Goal: Task Accomplishment & Management: Manage account settings

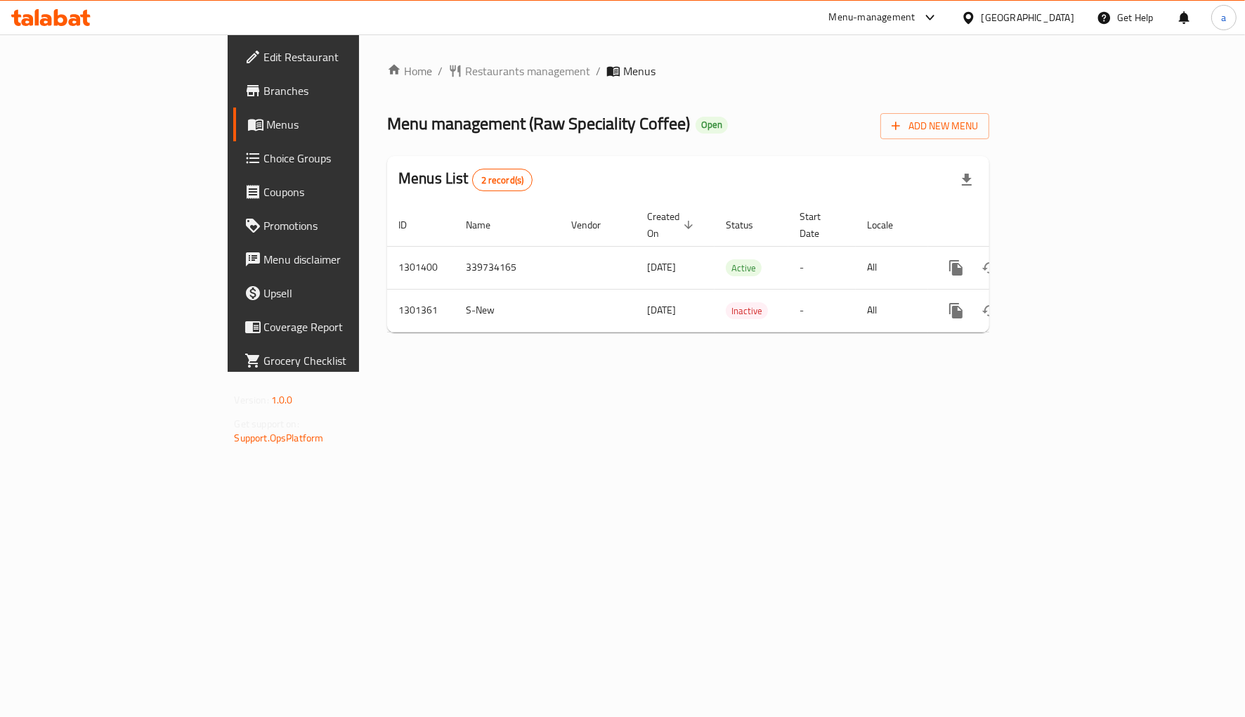
click at [264, 160] on span "Choice Groups" at bounding box center [344, 158] width 160 height 17
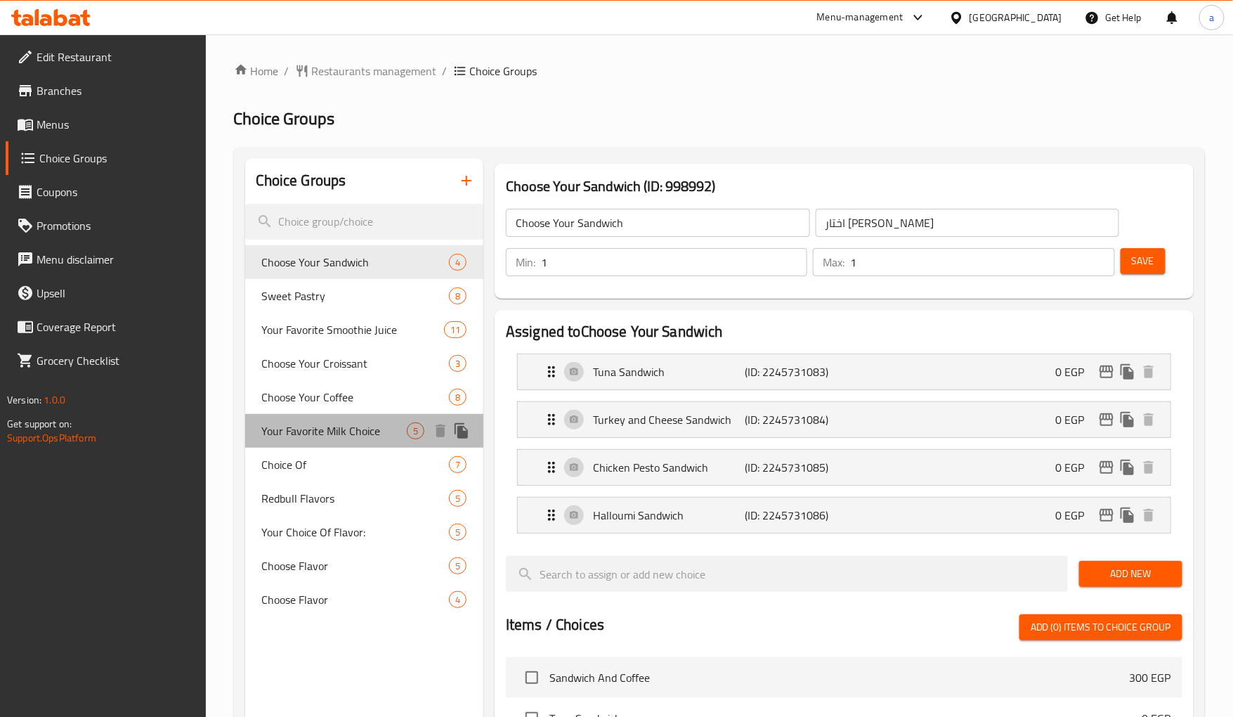
click at [307, 432] on span "Your Favorite Milk Choice" at bounding box center [334, 430] width 145 height 17
type input "Your Favorite Milk Choice"
type input "اختيارك من اللبن المفضل"
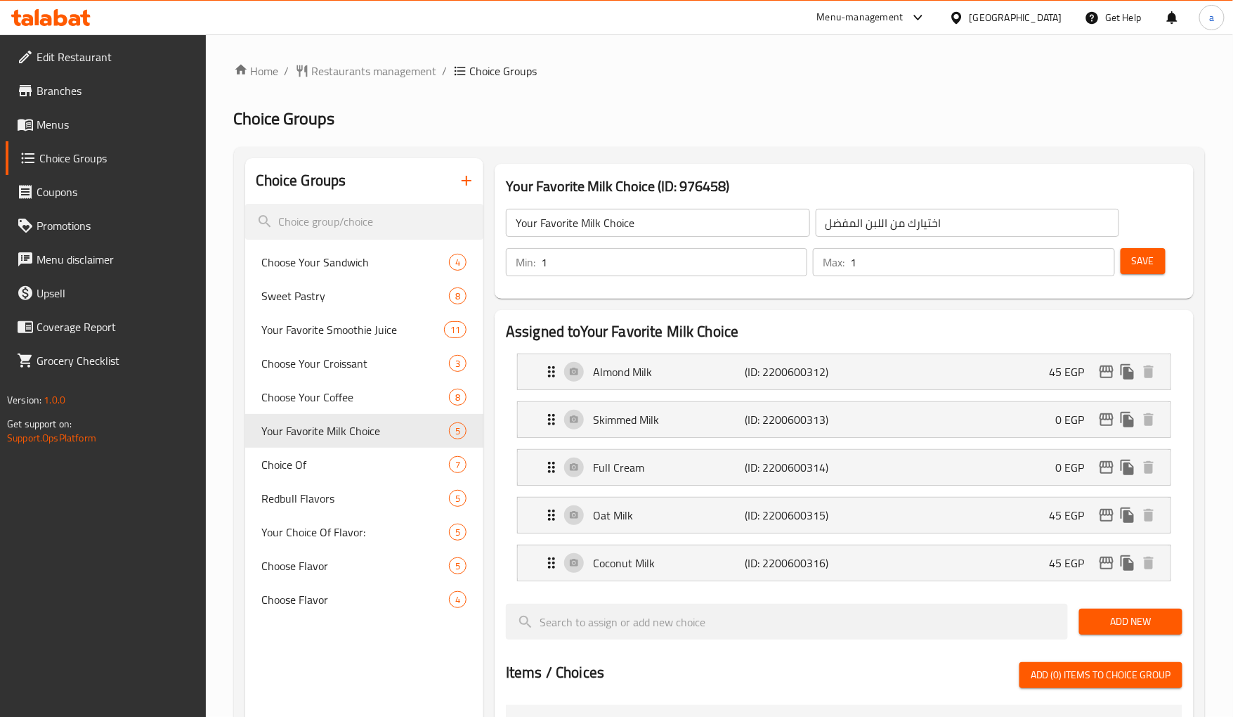
click at [785, 83] on div "Home / Restaurants management / Choice Groups Choice Groups Choice Groups Choos…" at bounding box center [719, 659] width 971 height 1193
click at [659, 113] on h2 "Choice Groups" at bounding box center [719, 119] width 971 height 22
click at [385, 75] on span "Restaurants management" at bounding box center [374, 71] width 125 height 17
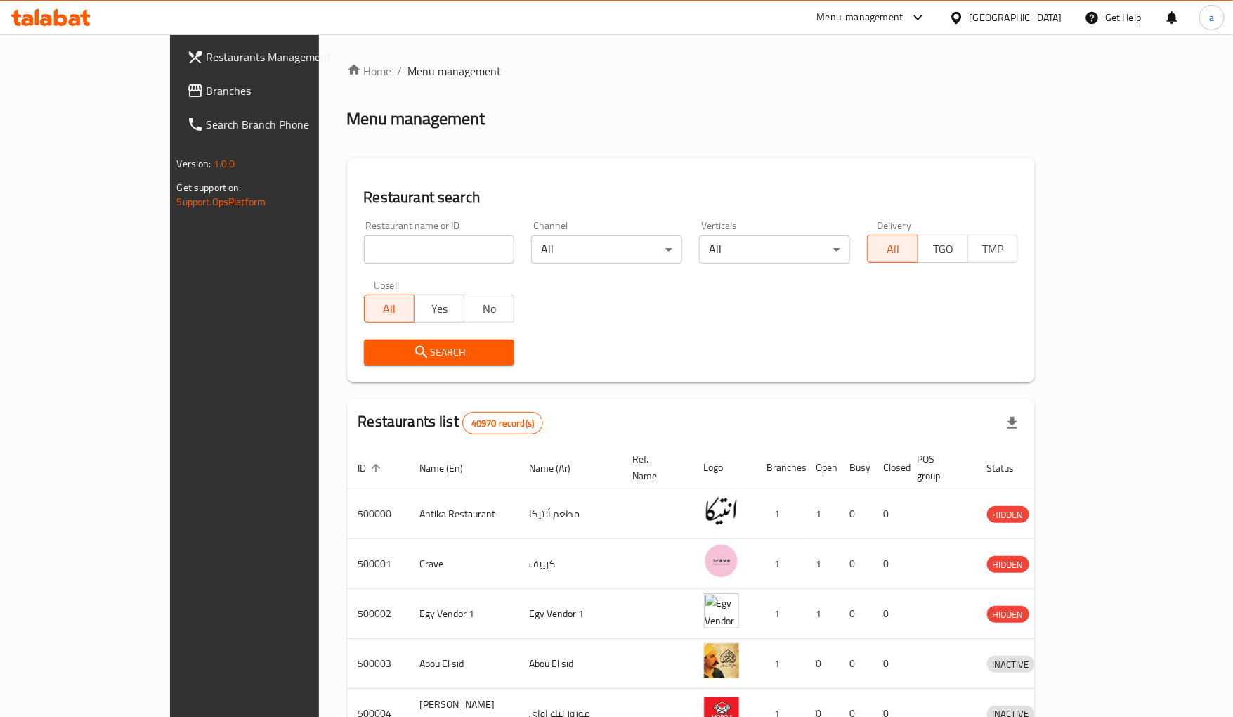
click at [207, 85] on span "Branches" at bounding box center [286, 90] width 158 height 17
